Goal: Download file/media

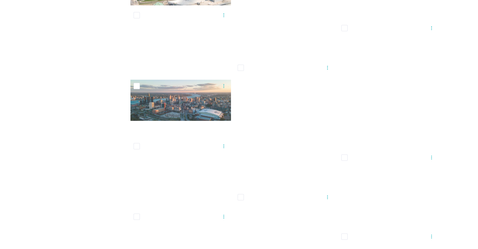
scroll to position [745, 0]
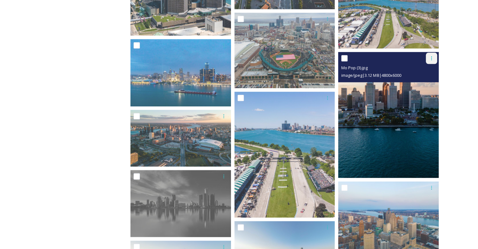
click at [429, 58] on icon at bounding box center [431, 58] width 5 height 5
click at [421, 84] on span "Download" at bounding box center [424, 84] width 19 height 6
click at [391, 100] on img at bounding box center [388, 115] width 101 height 126
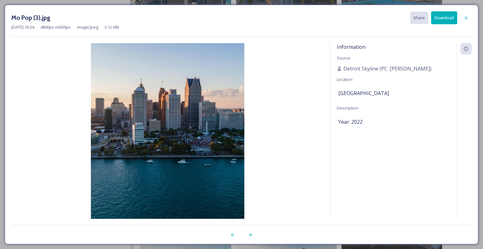
click at [443, 20] on button "Download" at bounding box center [444, 17] width 26 height 13
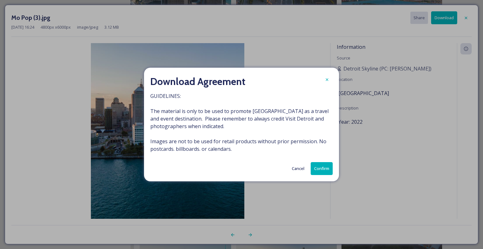
click at [332, 168] on button "Confirm" at bounding box center [322, 168] width 22 height 13
click at [307, 168] on button "Cancel" at bounding box center [307, 168] width 19 height 12
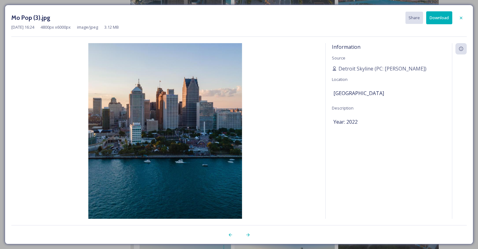
click at [437, 18] on button "Download" at bounding box center [439, 17] width 26 height 13
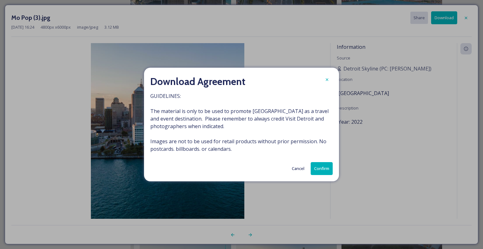
click at [320, 171] on button "Confirm" at bounding box center [322, 168] width 22 height 13
click at [328, 81] on icon at bounding box center [326, 79] width 5 height 5
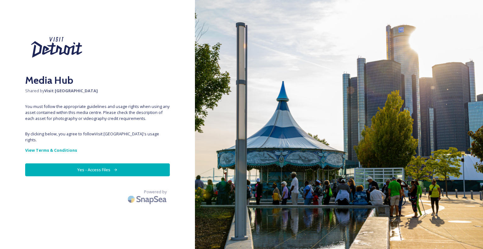
click at [114, 168] on button "Yes - Access Files" at bounding box center [97, 169] width 145 height 13
drag, startPoint x: 82, startPoint y: 164, endPoint x: 85, endPoint y: 164, distance: 3.5
click at [82, 164] on button "Yes - Access Files" at bounding box center [97, 169] width 145 height 13
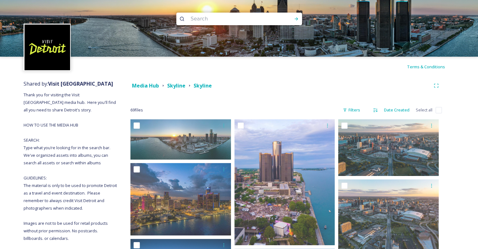
drag, startPoint x: 176, startPoint y: 84, endPoint x: 203, endPoint y: 94, distance: 28.6
click at [177, 85] on strong "Skyline" at bounding box center [176, 85] width 18 height 7
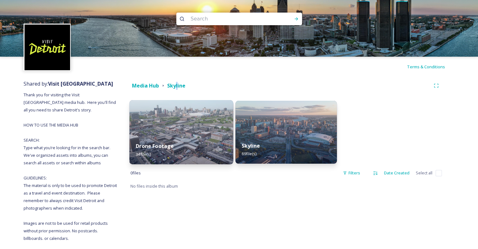
click at [160, 122] on img at bounding box center [181, 132] width 104 height 64
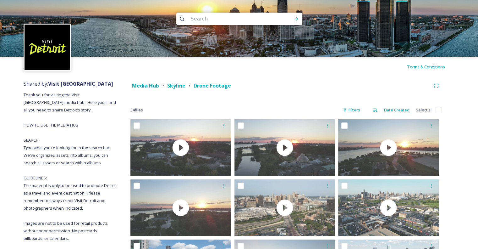
drag, startPoint x: 138, startPoint y: 85, endPoint x: 163, endPoint y: 98, distance: 28.1
click at [138, 85] on strong "Media Hub" at bounding box center [145, 85] width 27 height 7
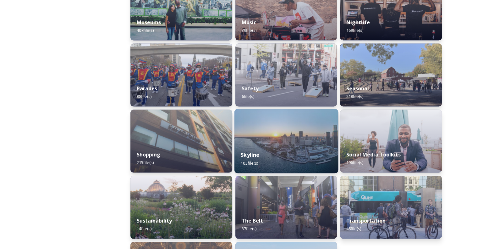
scroll to position [518, 0]
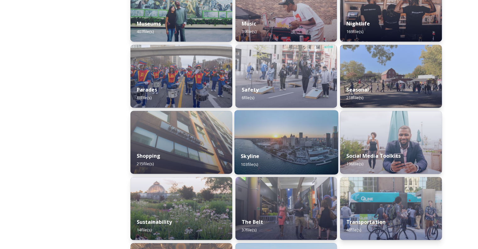
click at [277, 143] on img at bounding box center [286, 142] width 104 height 64
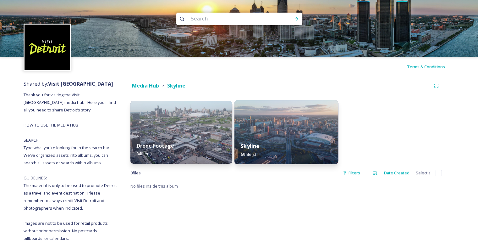
click at [256, 140] on div "Skyline 69 file(s)" at bounding box center [286, 149] width 104 height 29
